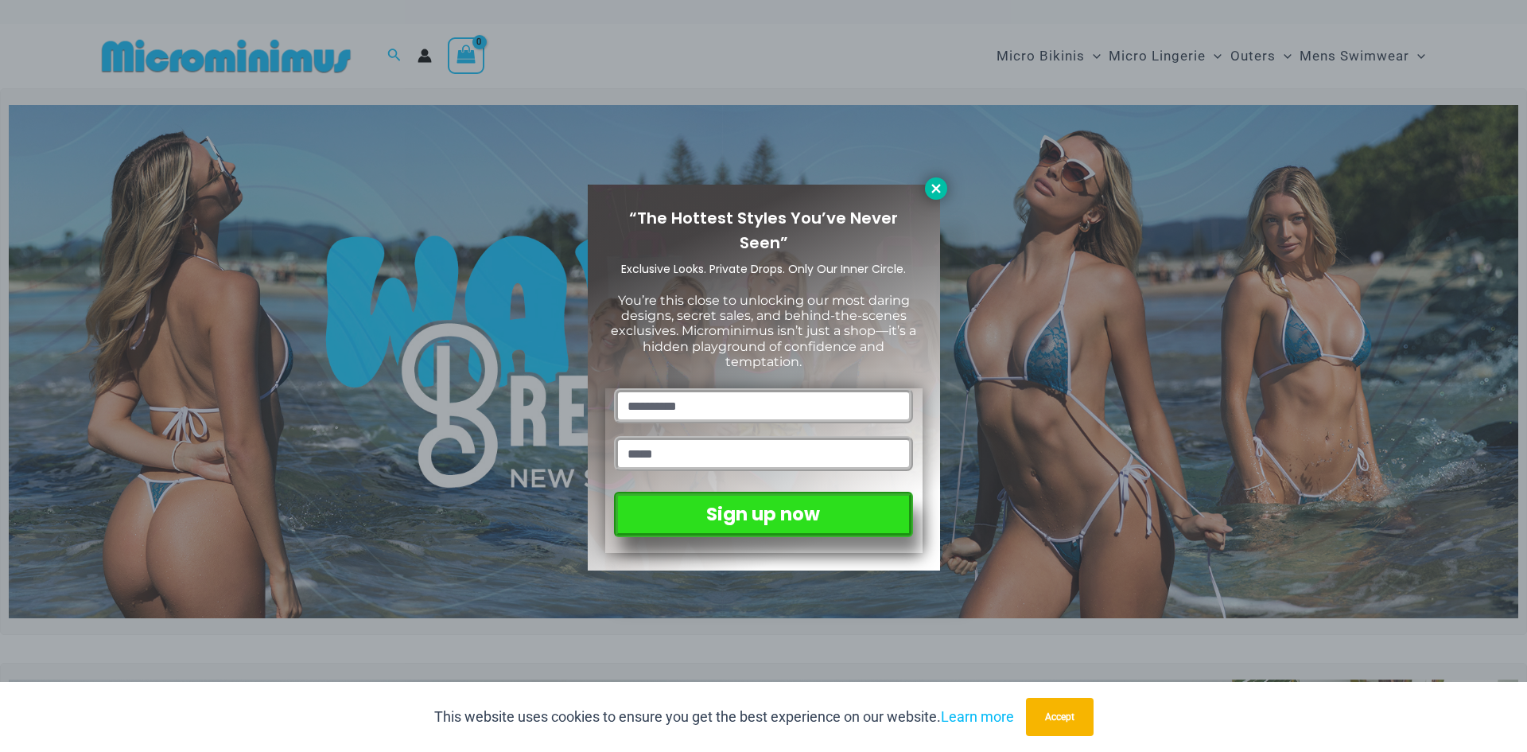
click at [934, 188] on icon at bounding box center [935, 188] width 9 height 9
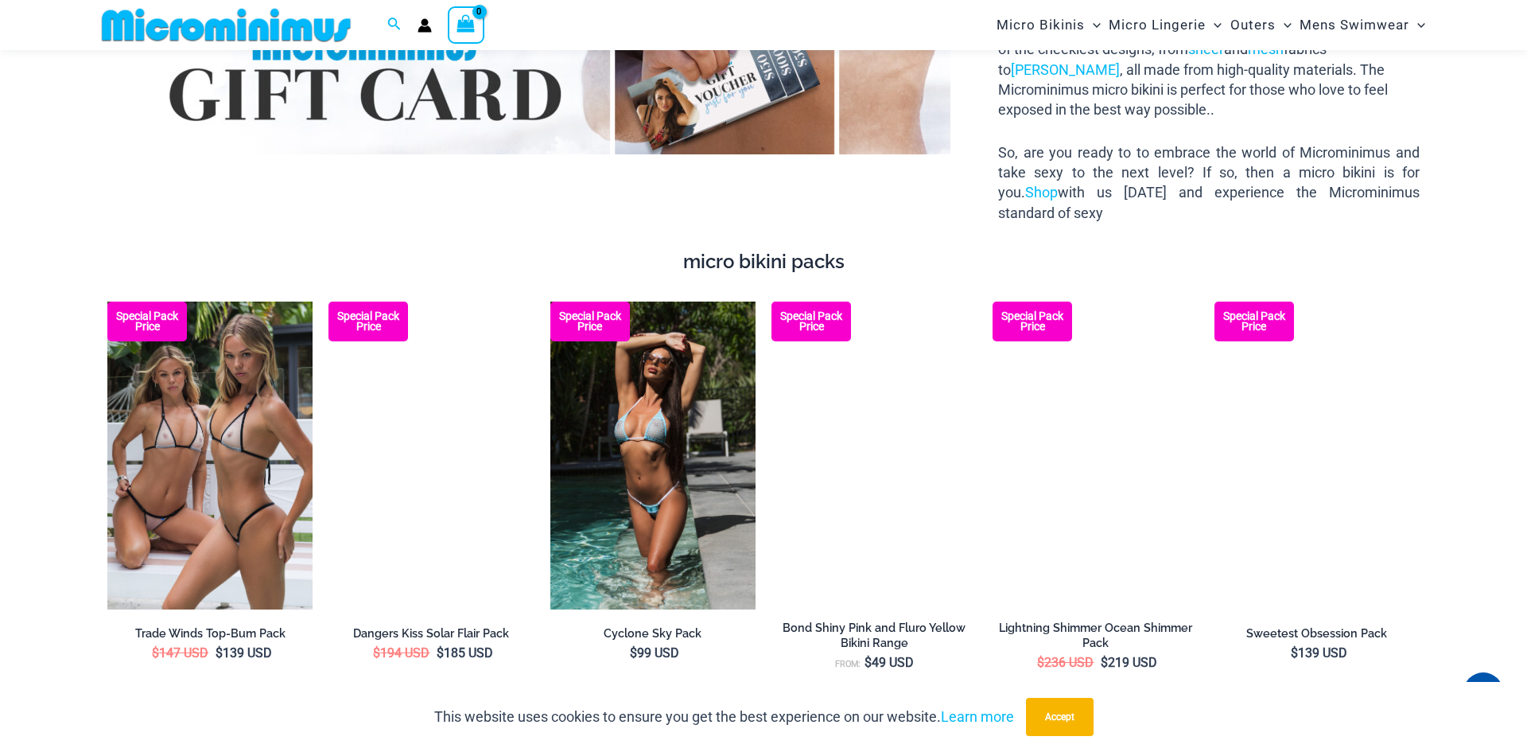
scroll to position [2831, 0]
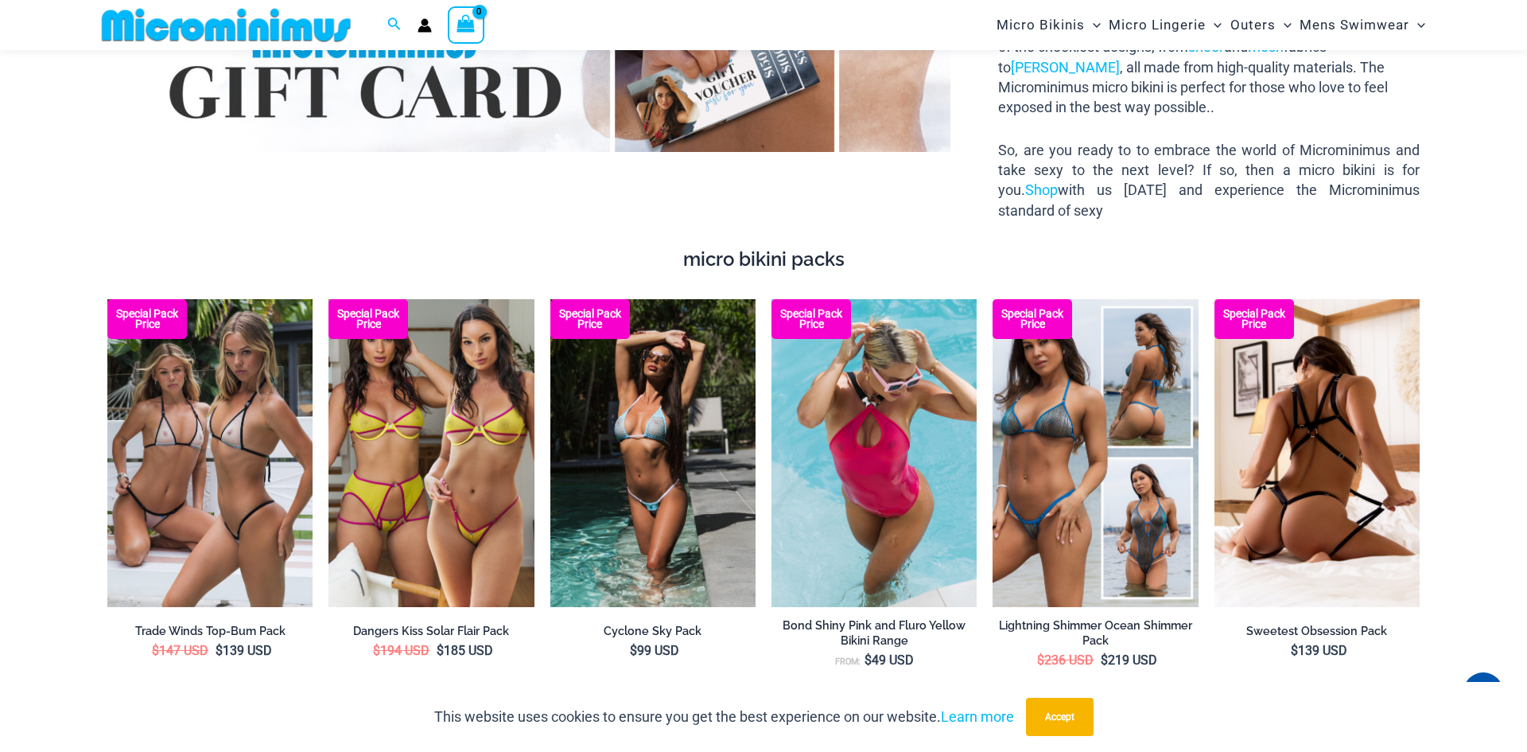
click at [1310, 406] on img at bounding box center [1316, 453] width 205 height 309
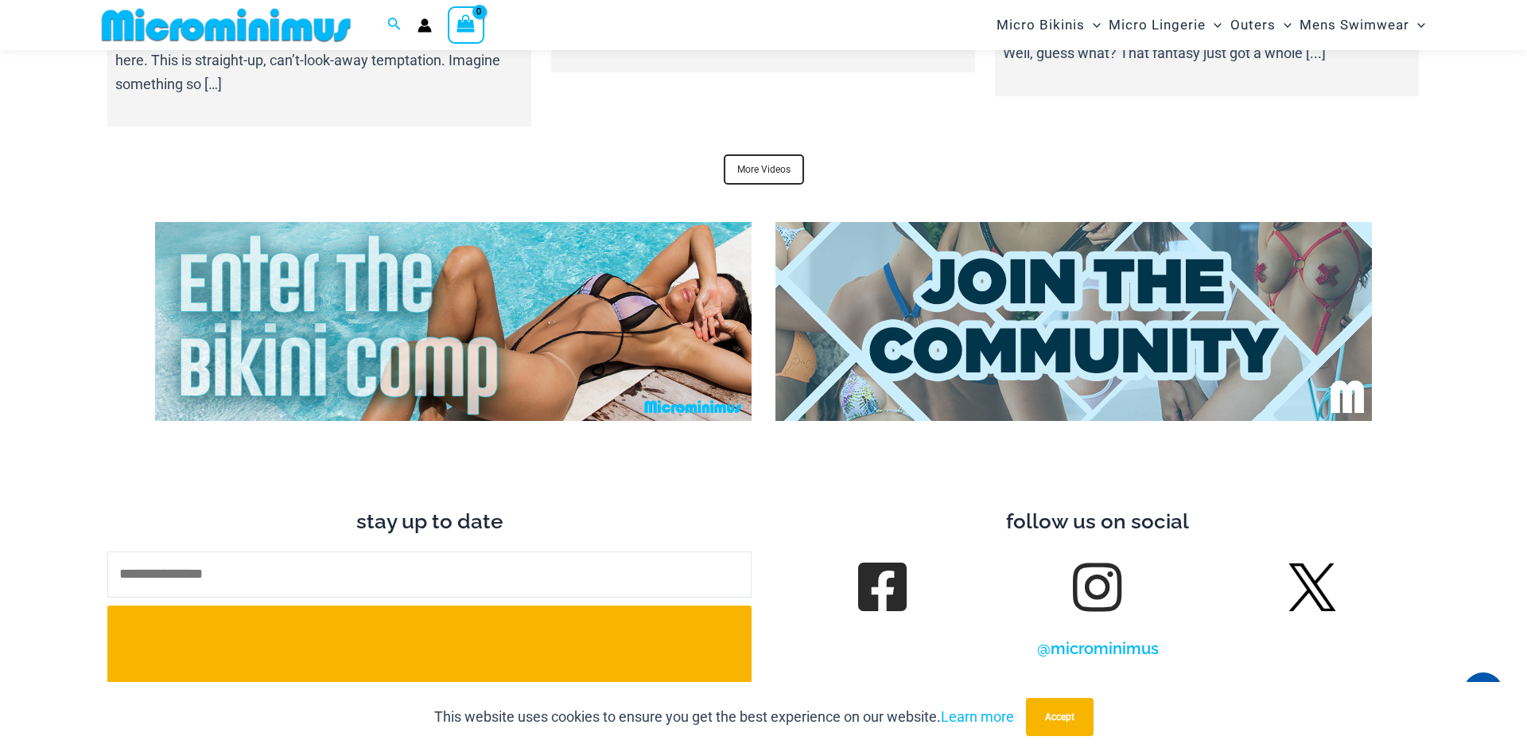
scroll to position [6648, 0]
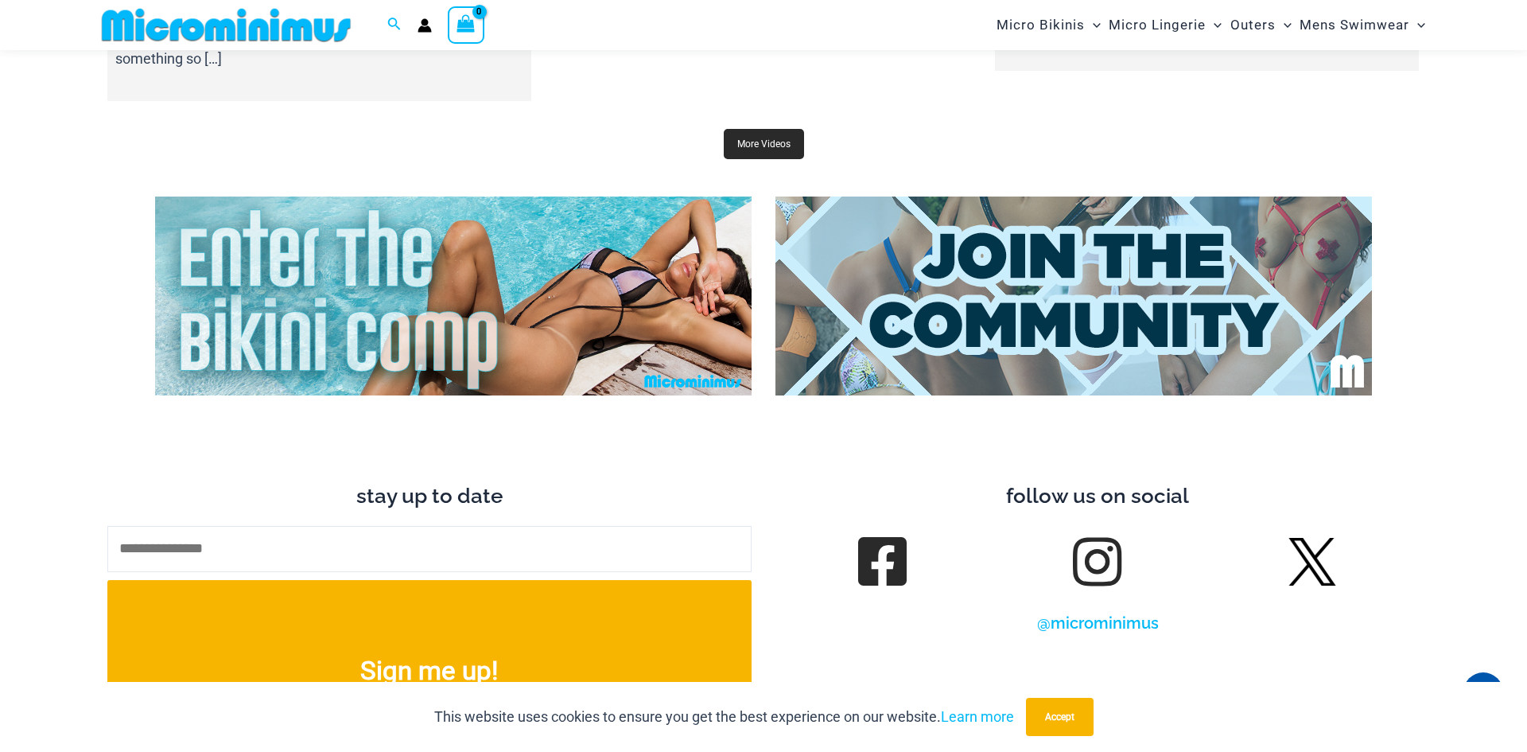
click at [777, 130] on link "More Videos" at bounding box center [764, 144] width 80 height 30
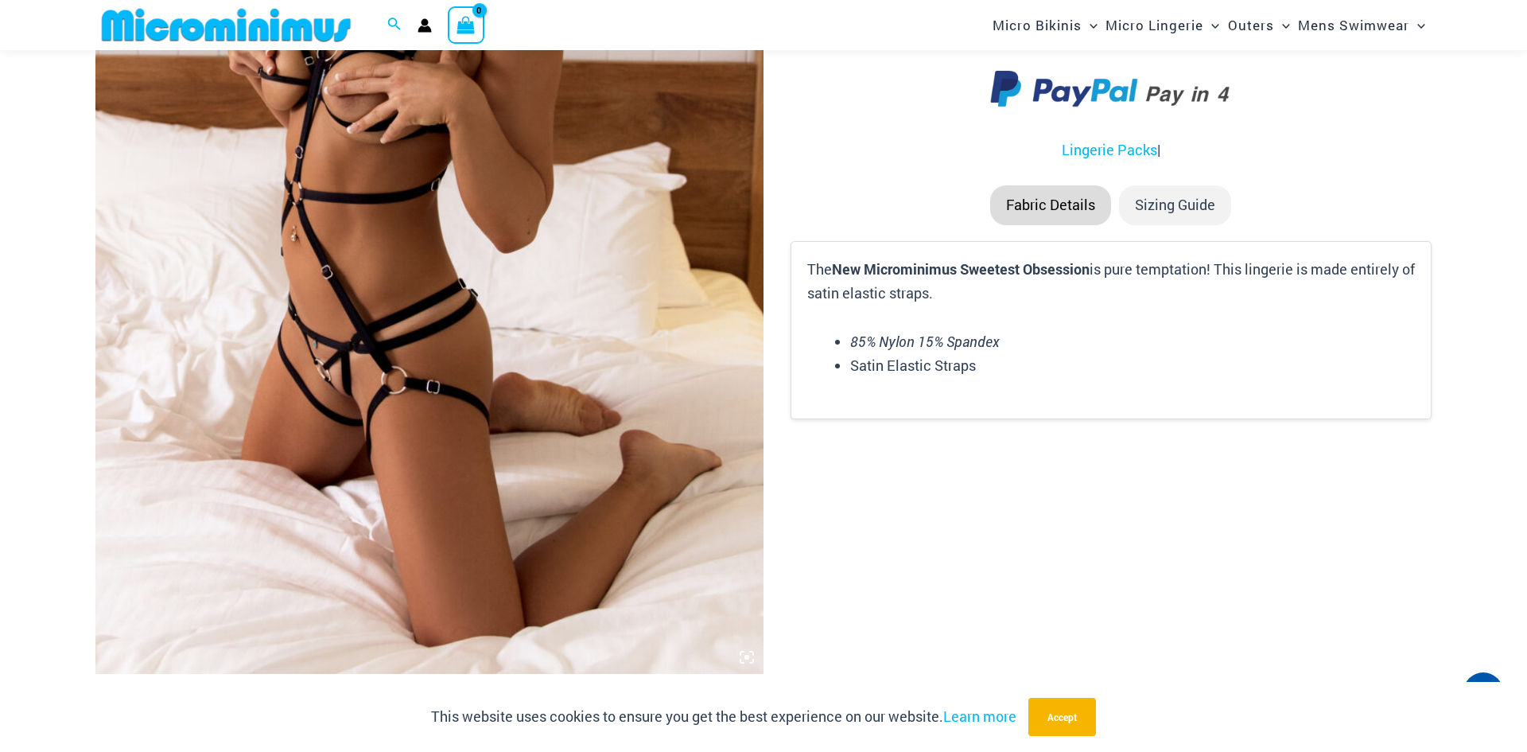
scroll to position [477, 0]
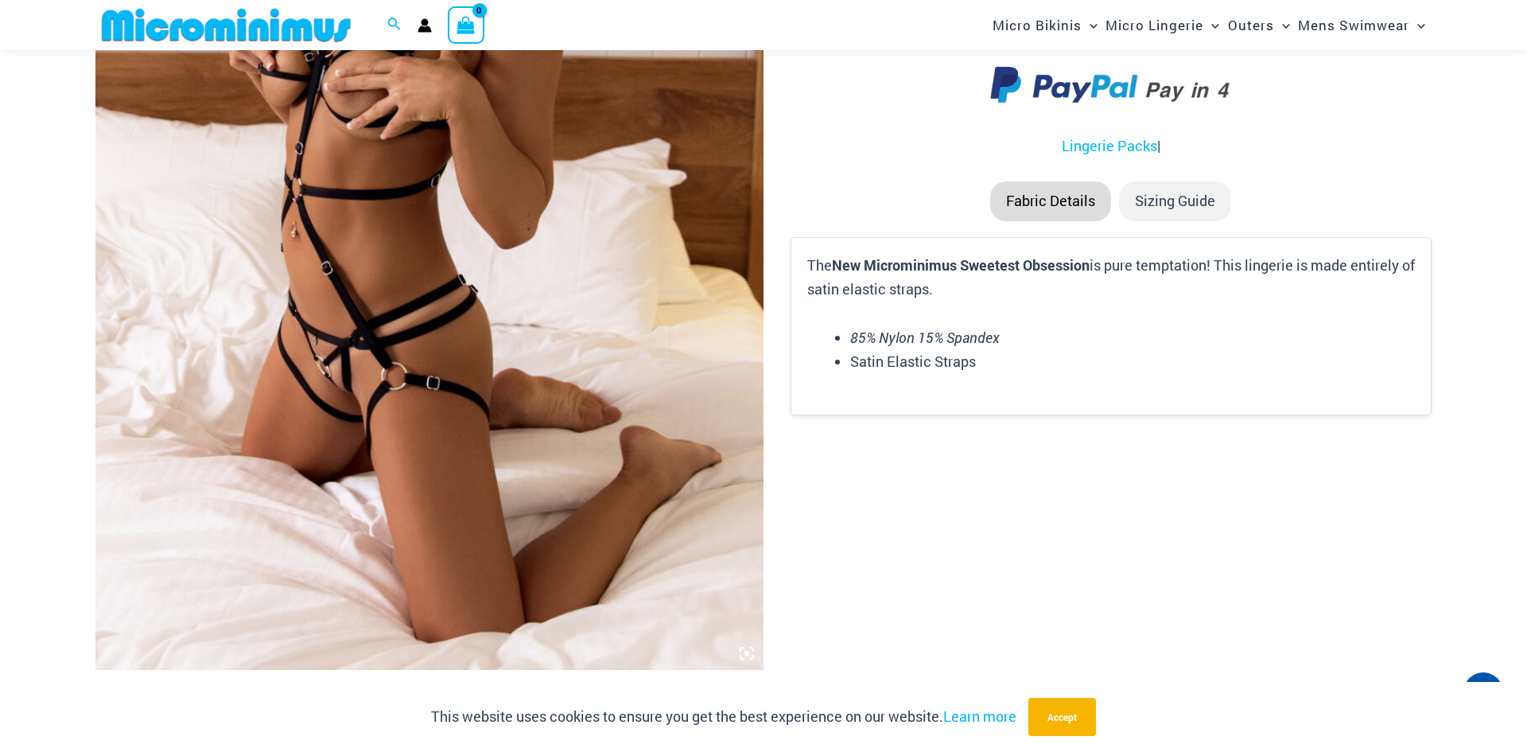
click at [555, 366] on img at bounding box center [429, 169] width 668 height 1002
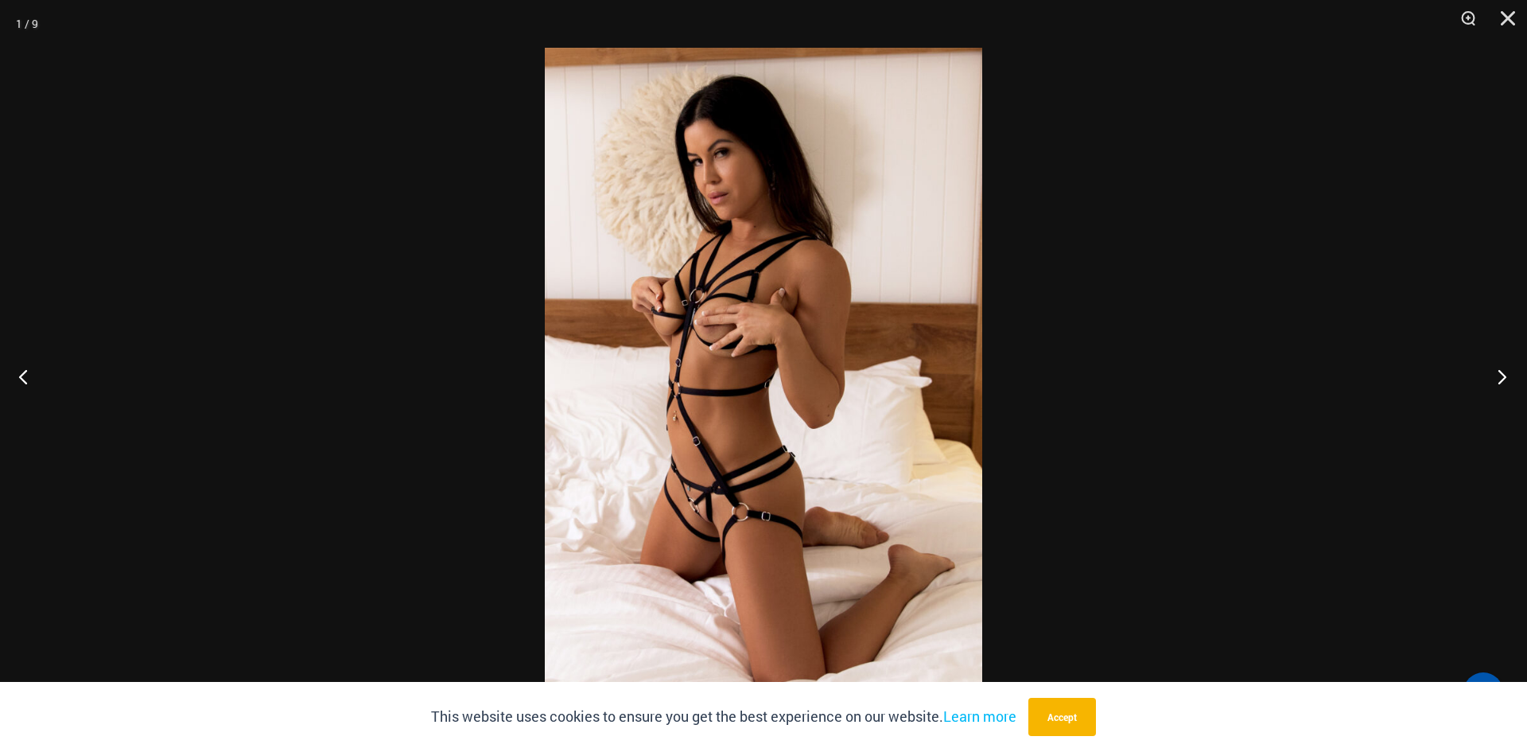
click at [1501, 378] on button "Next" at bounding box center [1497, 376] width 60 height 80
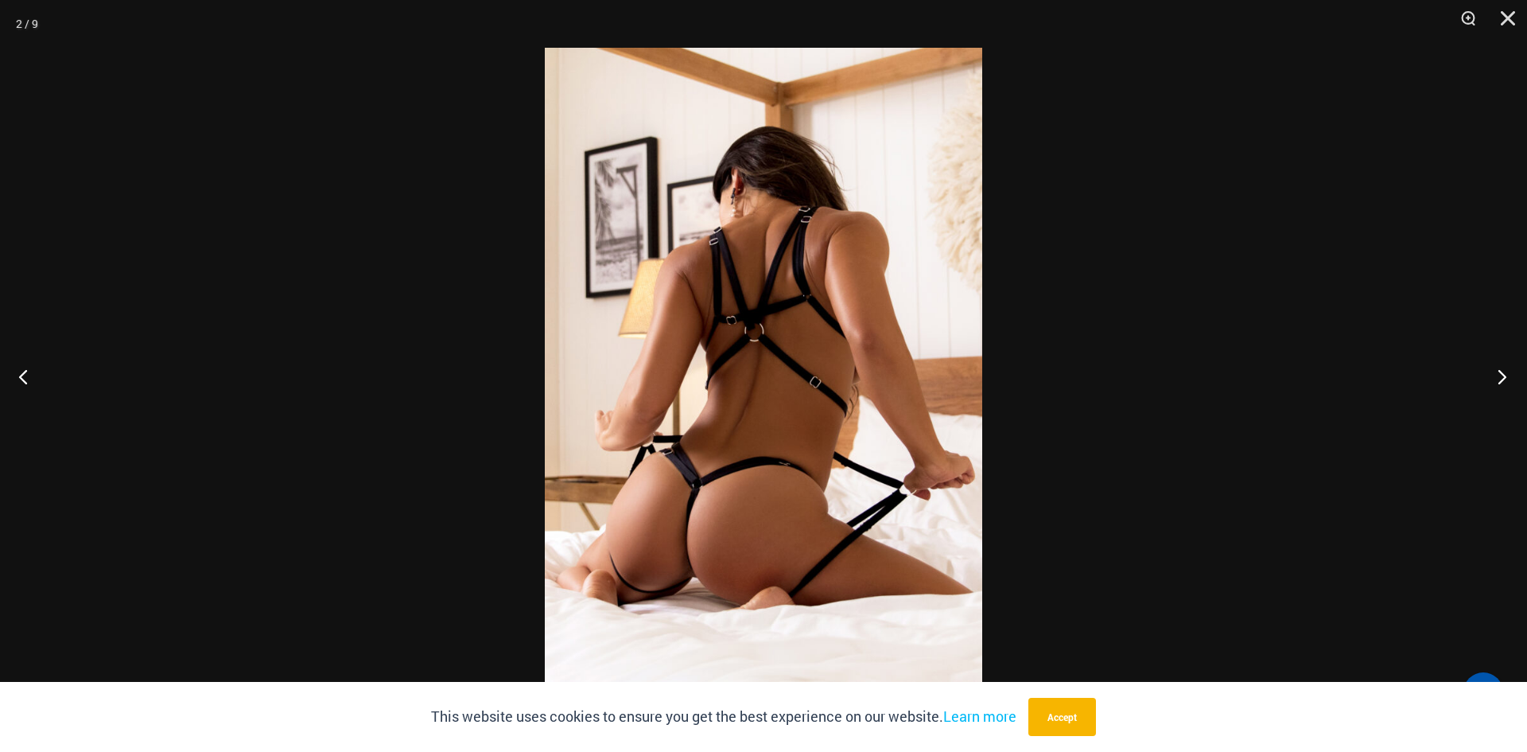
click at [1501, 378] on button "Next" at bounding box center [1497, 376] width 60 height 80
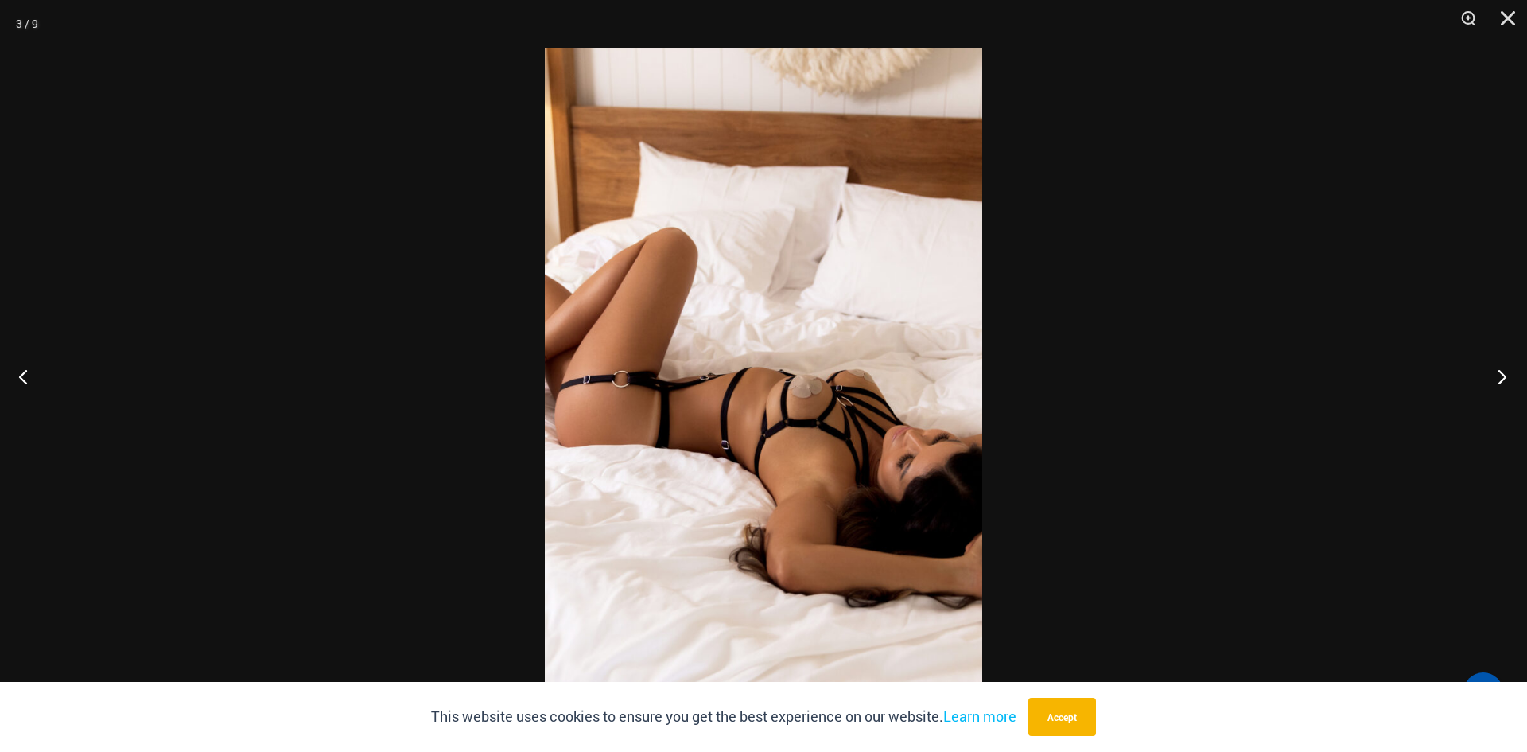
click at [1501, 378] on button "Next" at bounding box center [1497, 376] width 60 height 80
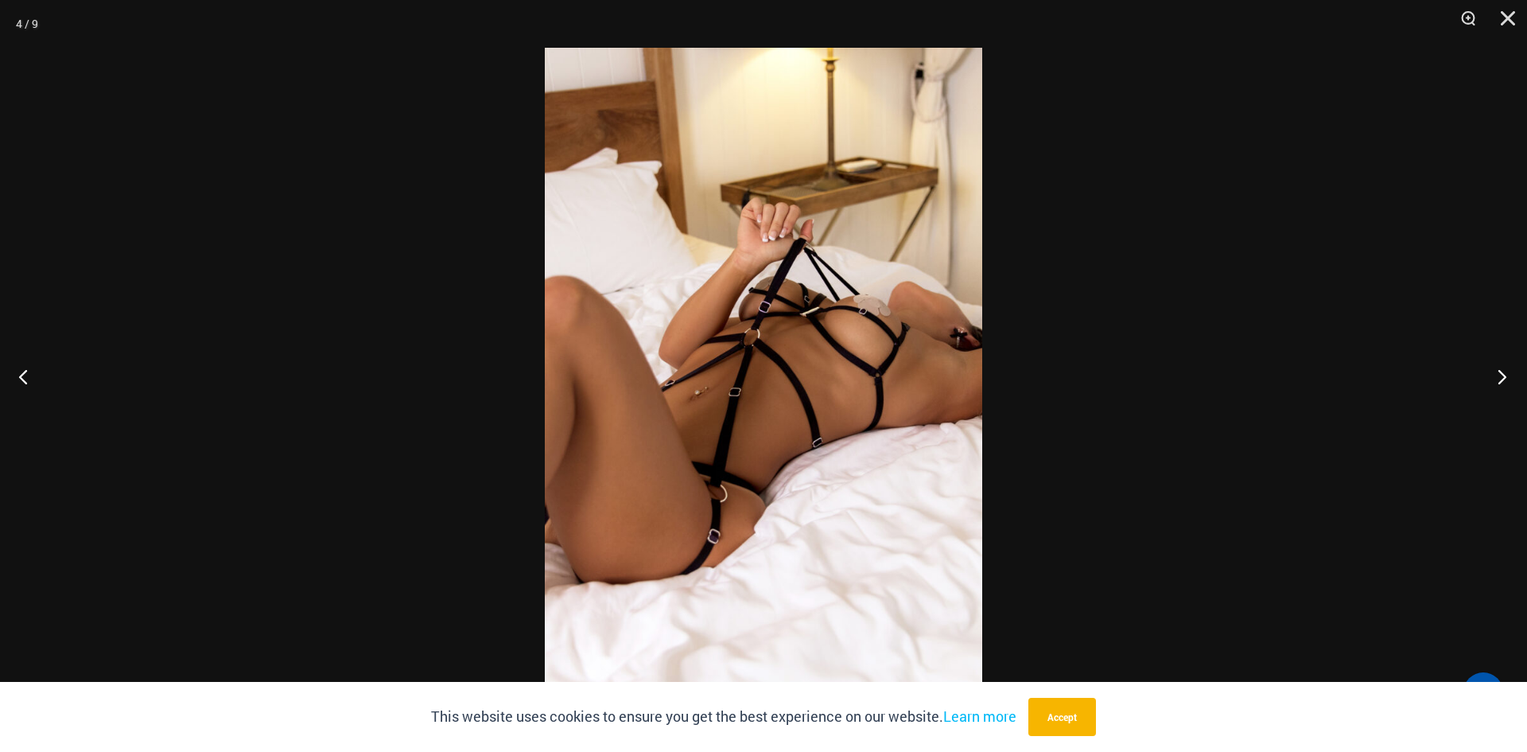
click at [1501, 378] on button "Next" at bounding box center [1497, 376] width 60 height 80
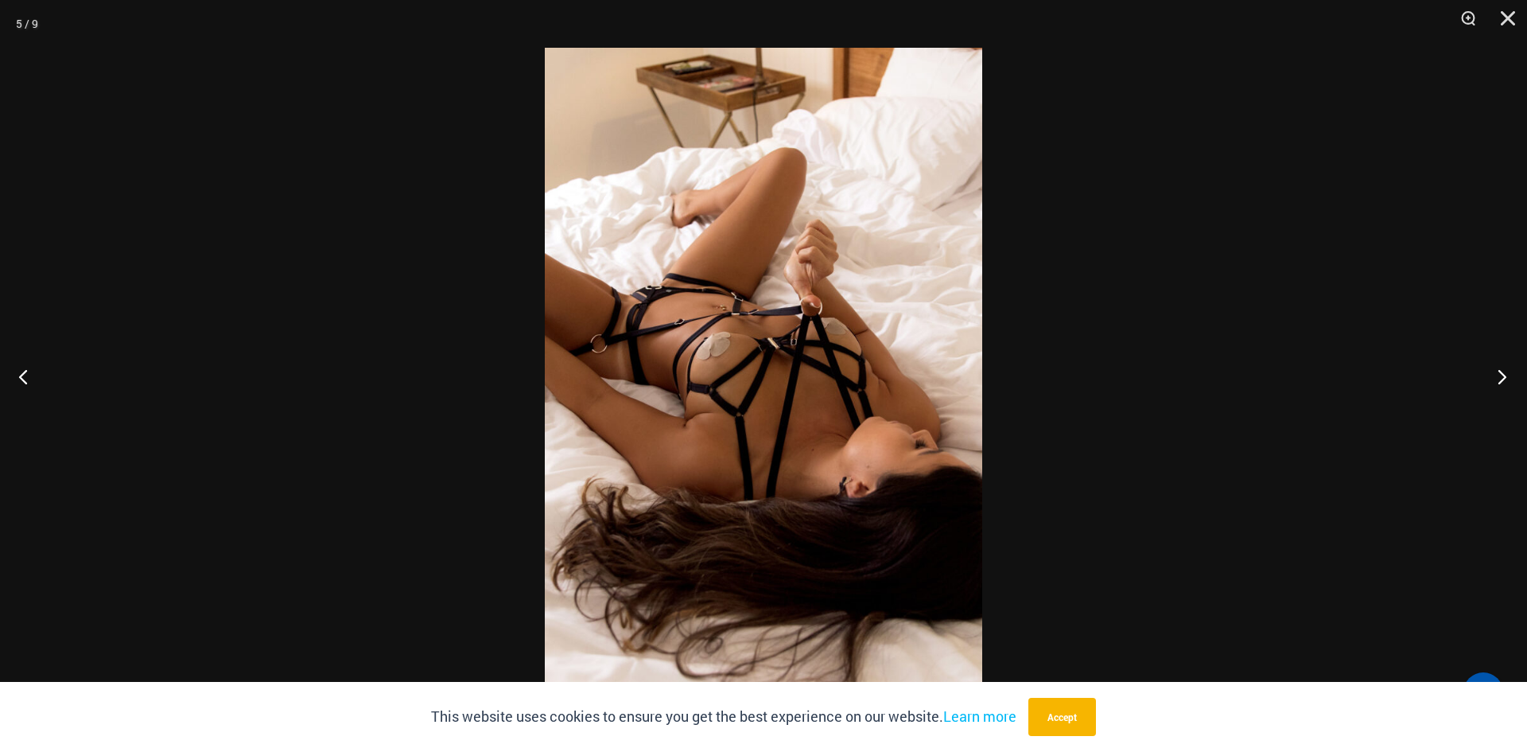
click at [1501, 378] on button "Next" at bounding box center [1497, 376] width 60 height 80
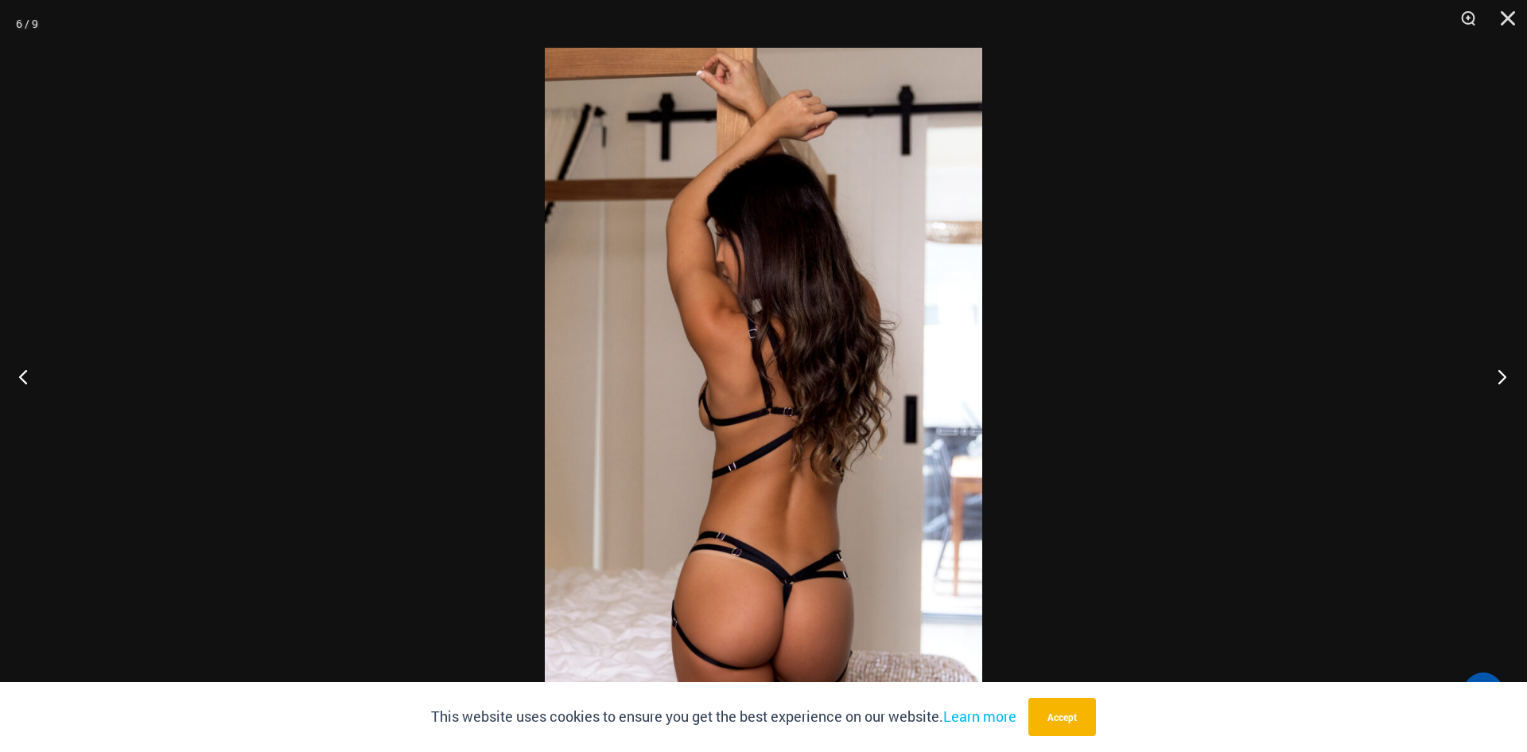
click at [1501, 378] on button "Next" at bounding box center [1497, 376] width 60 height 80
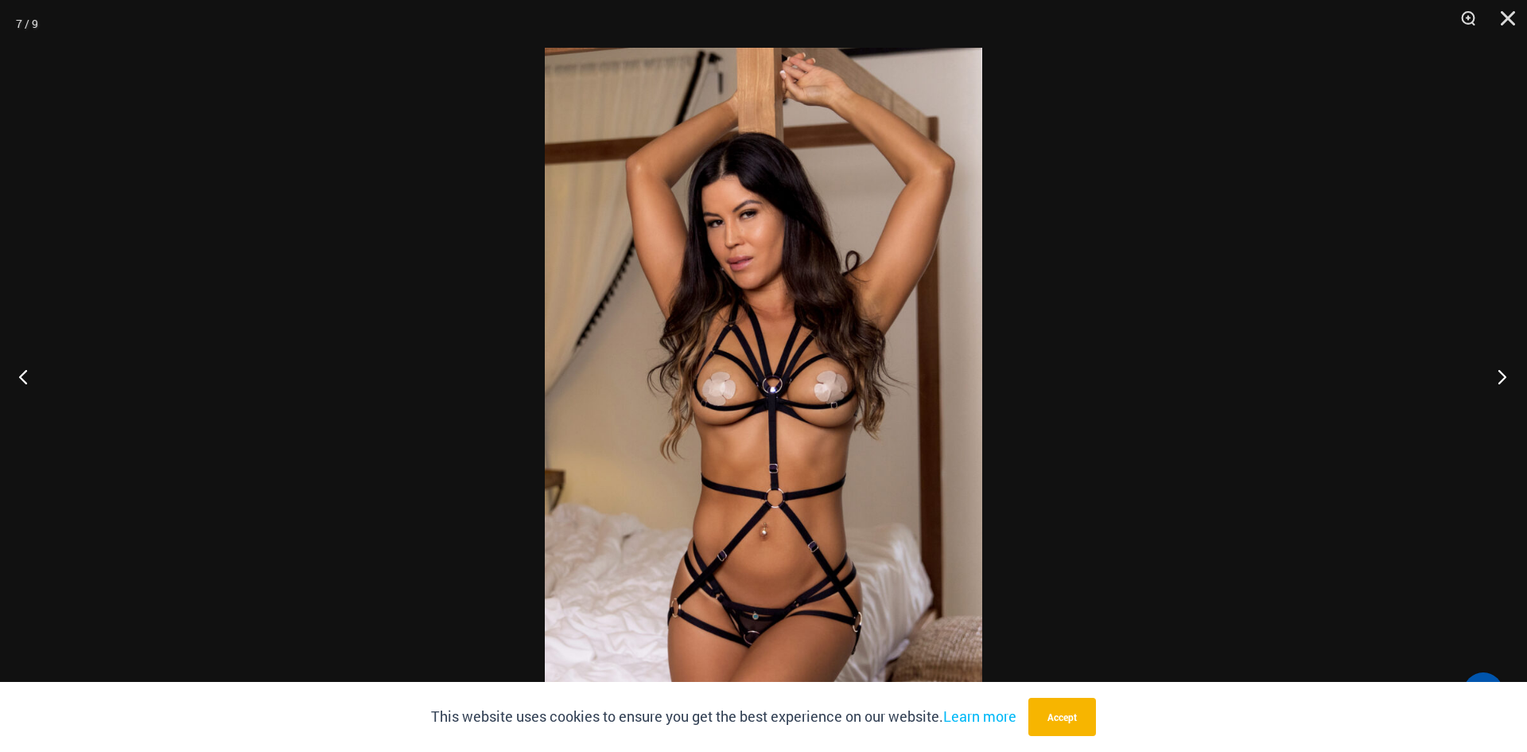
click at [1501, 378] on button "Next" at bounding box center [1497, 376] width 60 height 80
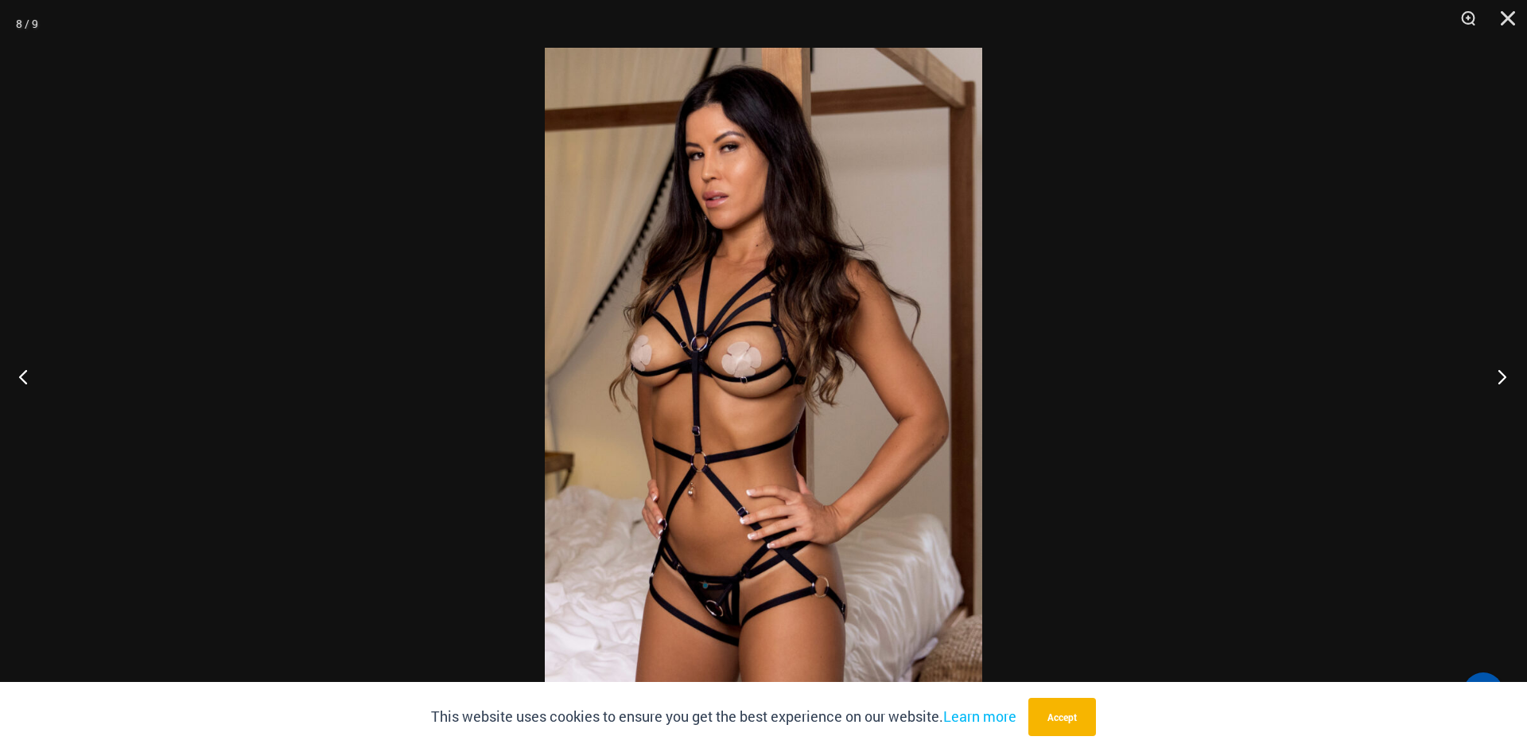
click at [1501, 378] on button "Next" at bounding box center [1497, 376] width 60 height 80
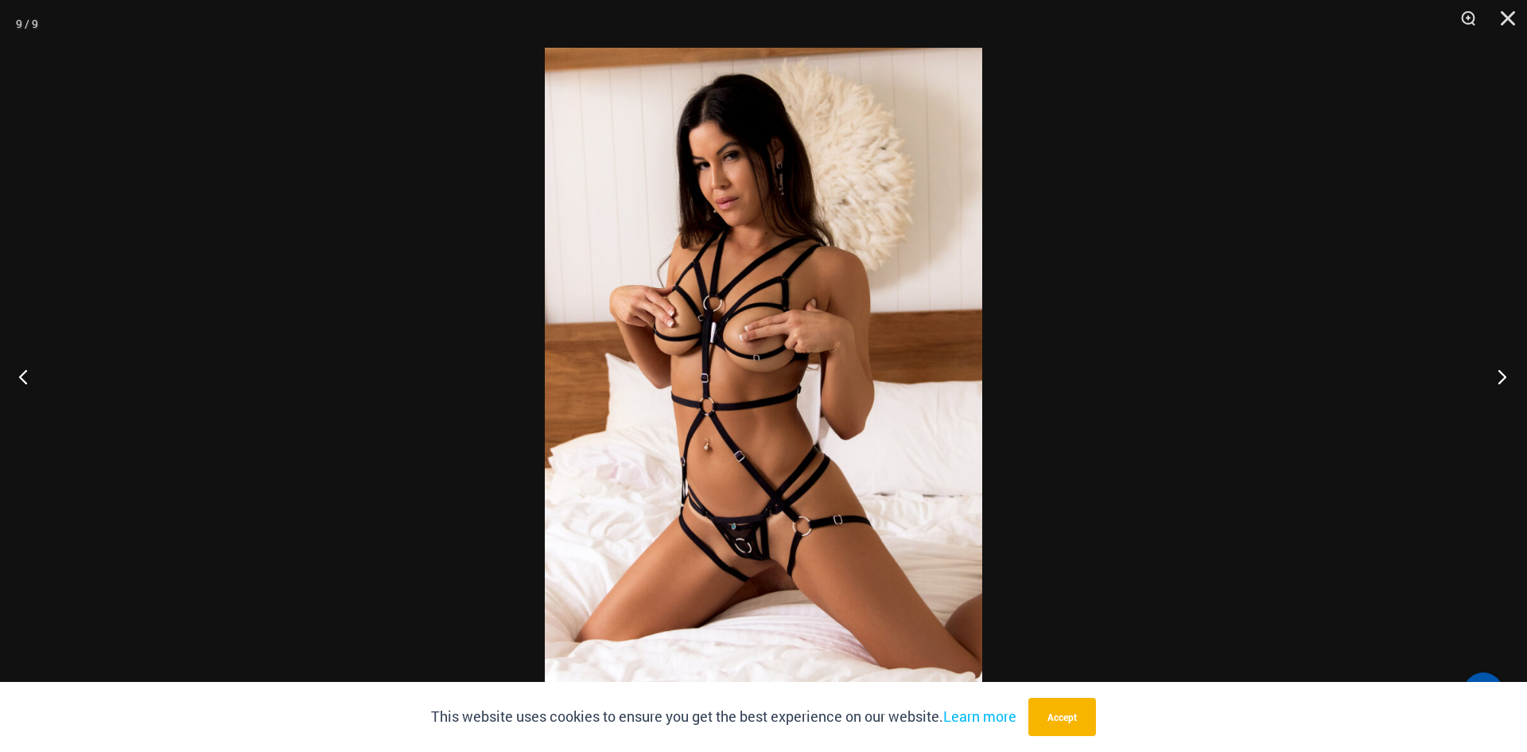
click at [1501, 378] on button "Next" at bounding box center [1497, 376] width 60 height 80
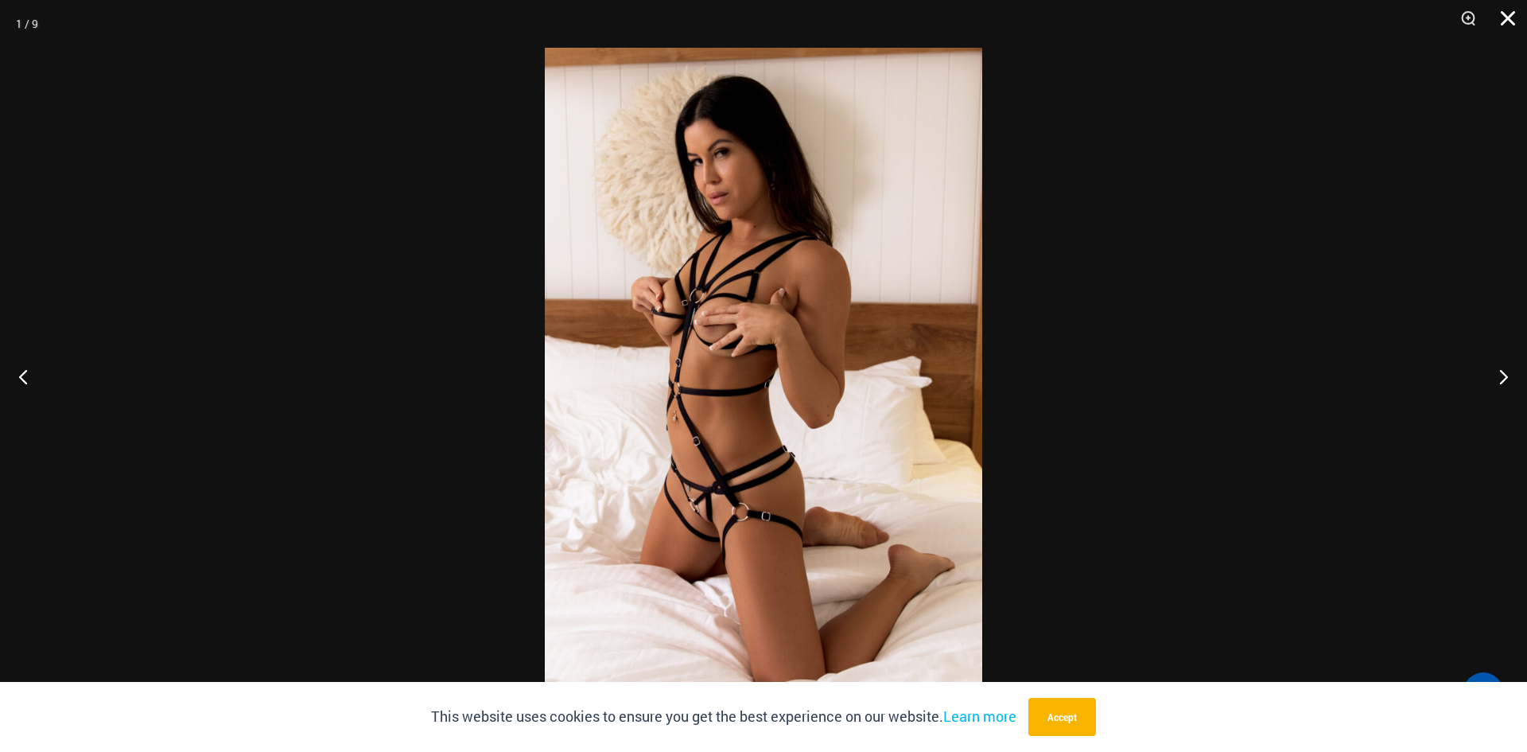
click at [1509, 17] on button "Close" at bounding box center [1502, 24] width 40 height 48
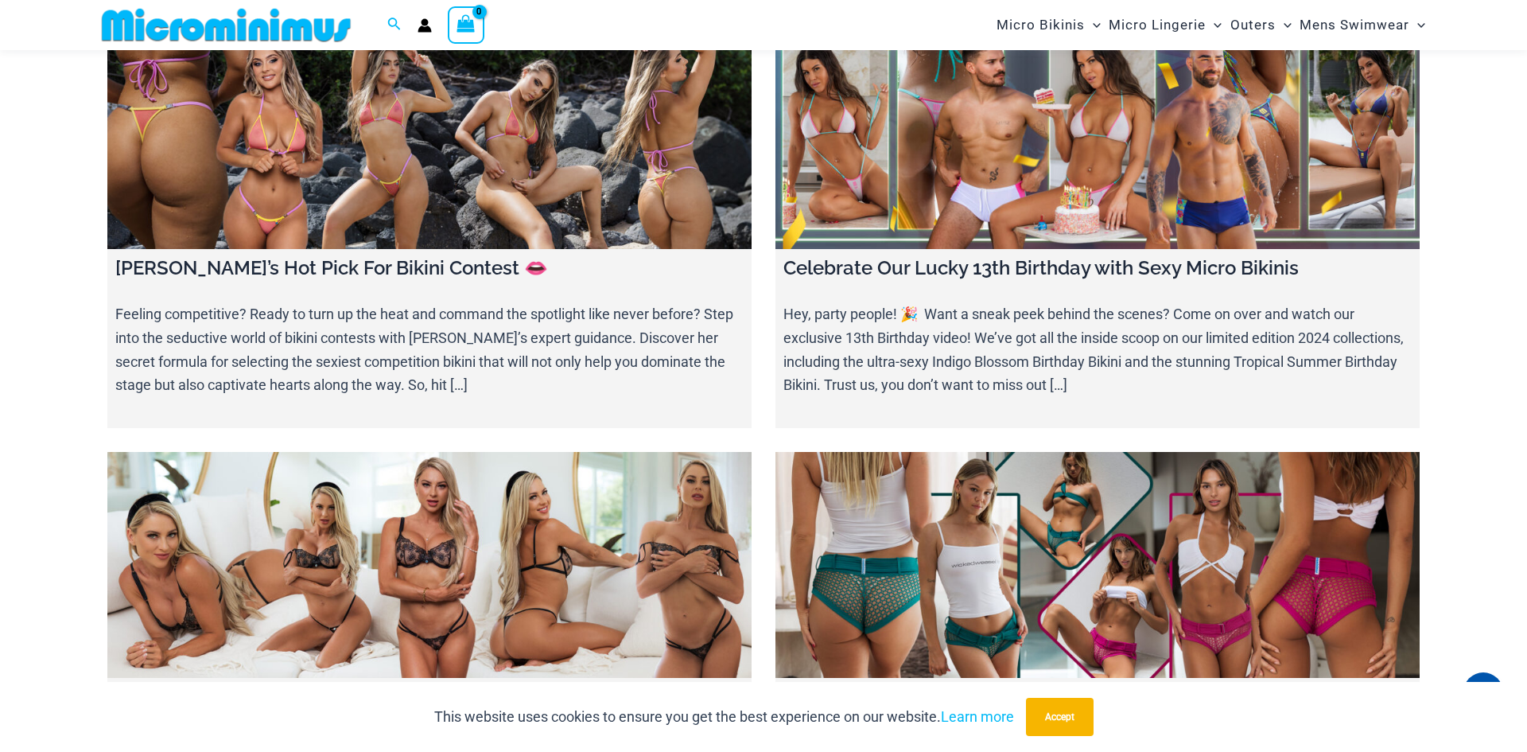
scroll to position [4581, 0]
